Goal: Navigation & Orientation: Find specific page/section

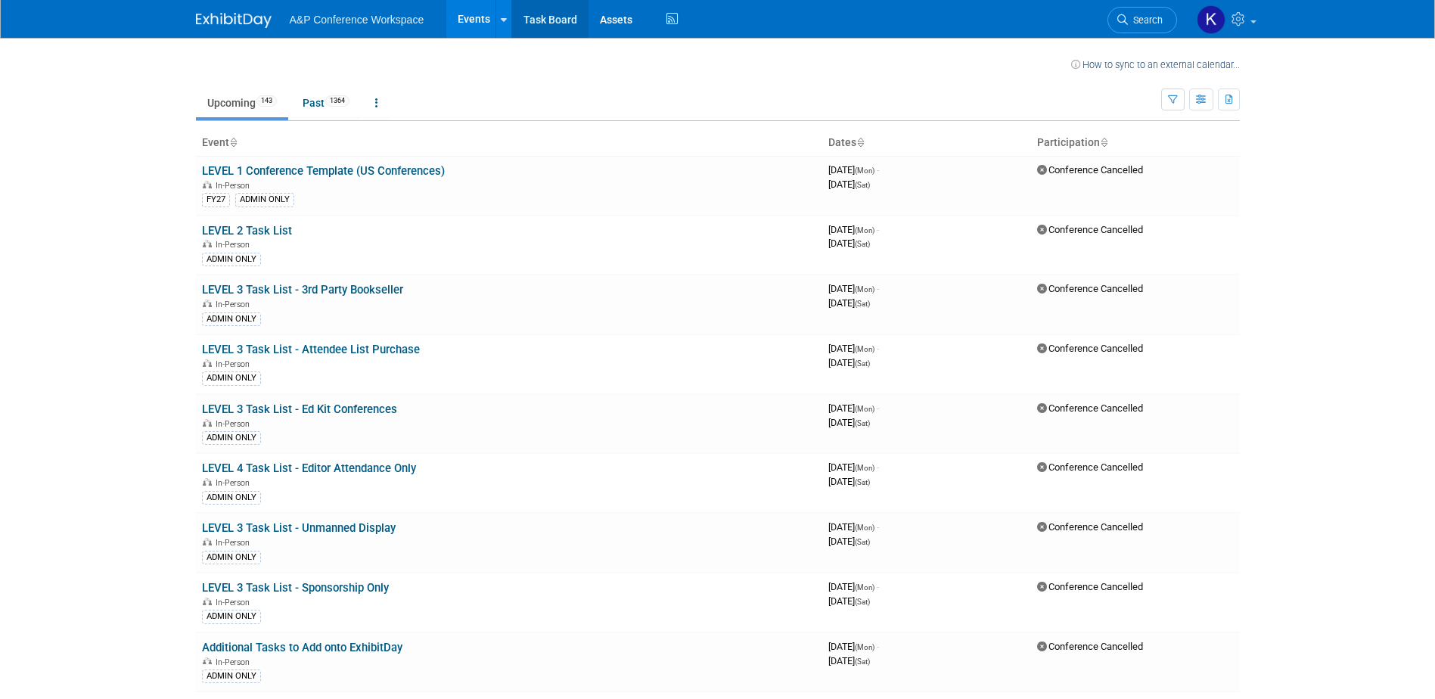
click at [538, 21] on link "Task Board" at bounding box center [550, 19] width 76 height 38
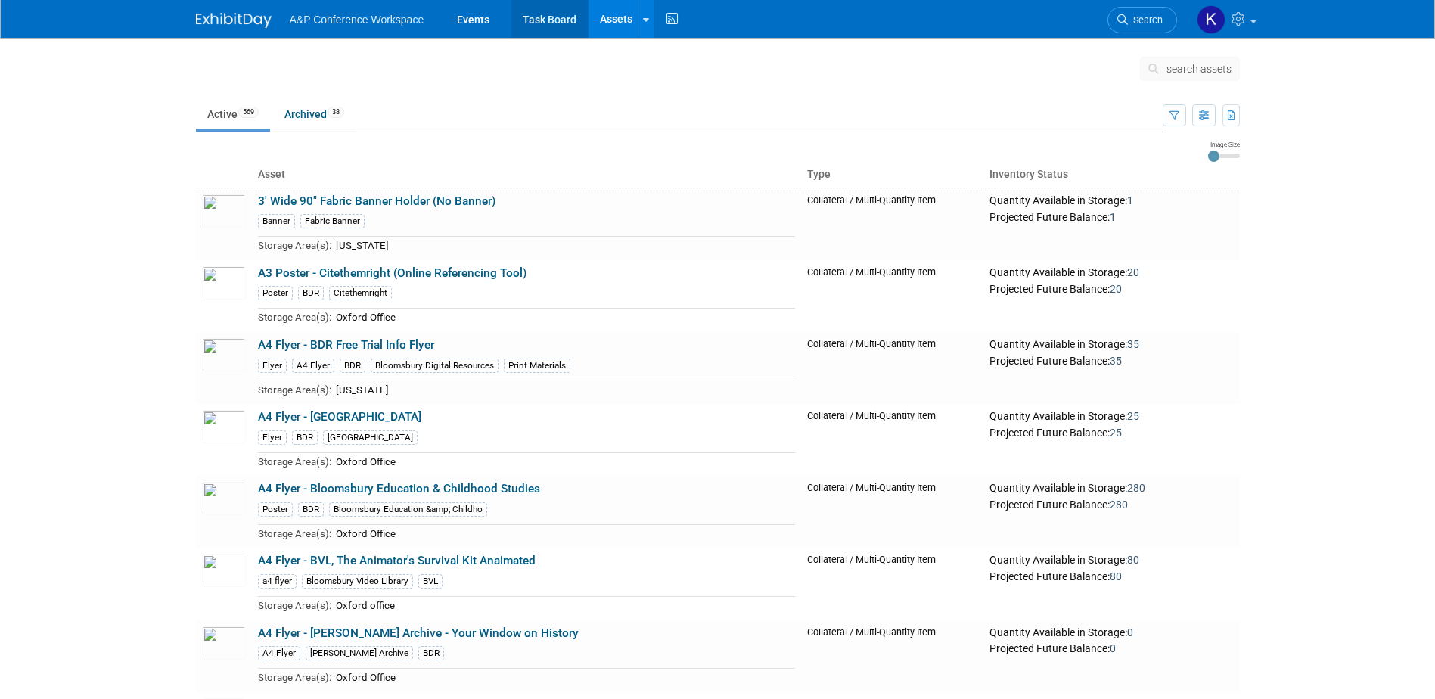
click at [534, 17] on link "Task Board" at bounding box center [549, 19] width 76 height 38
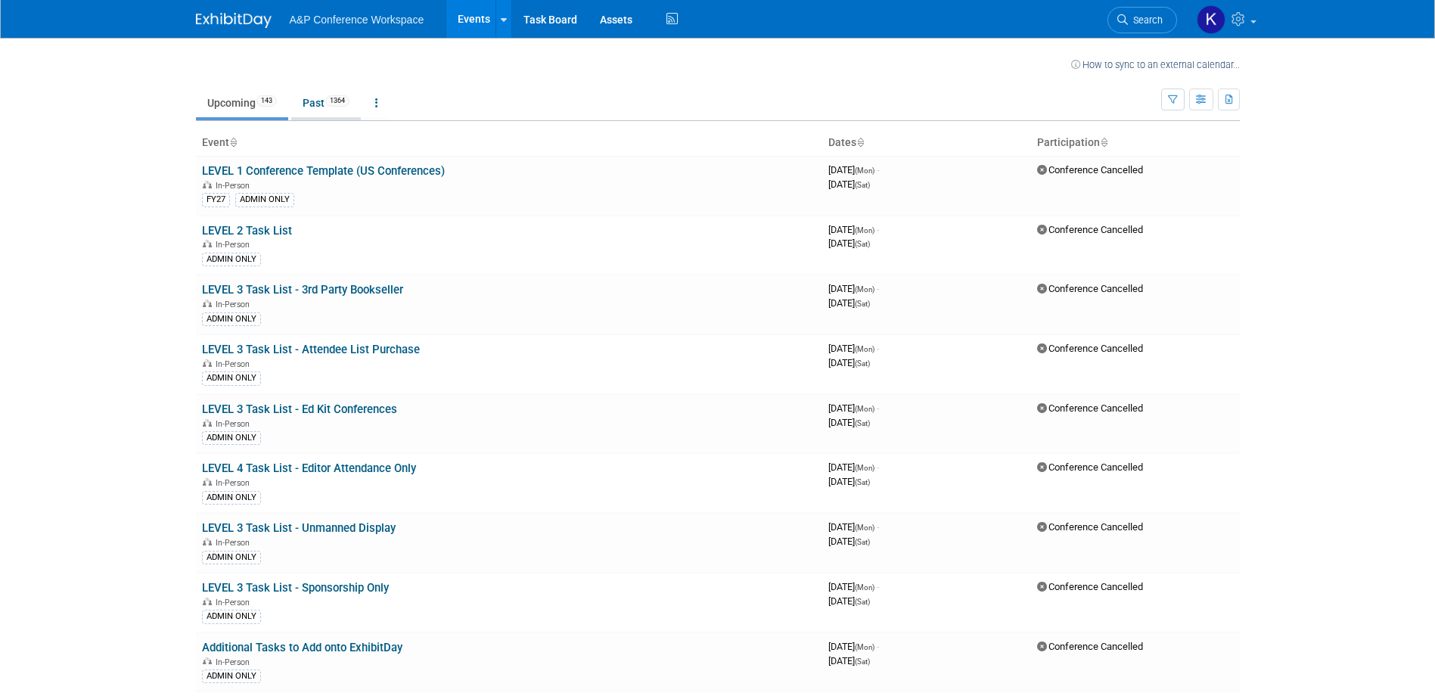
click at [306, 100] on link "Past 1364" at bounding box center [326, 103] width 70 height 29
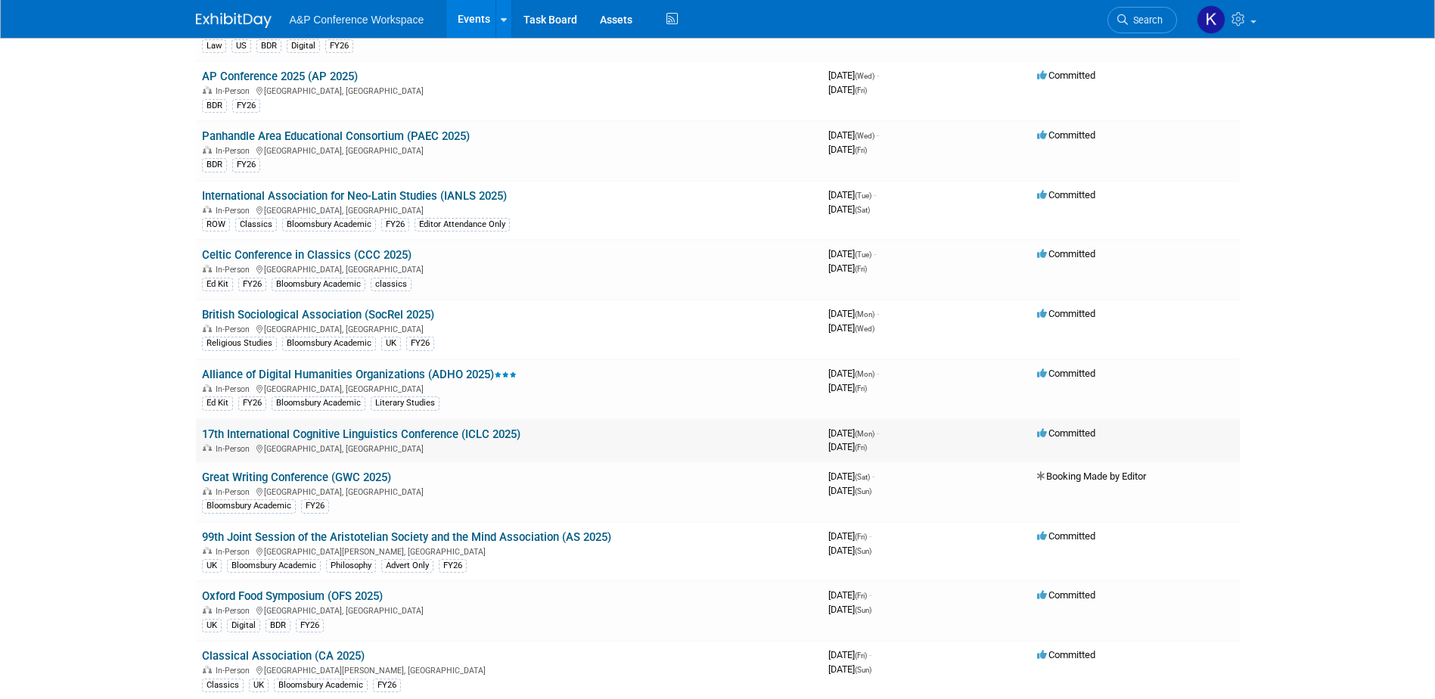
scroll to position [1059, 0]
